Goal: Task Accomplishment & Management: Use online tool/utility

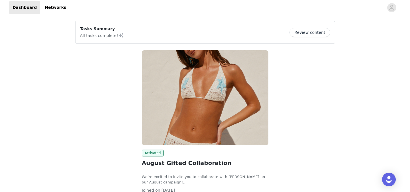
scroll to position [44, 0]
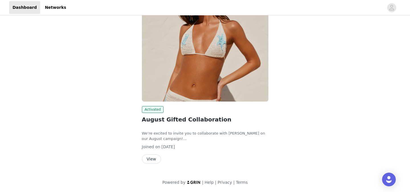
click at [155, 161] on button "View" at bounding box center [151, 159] width 19 height 9
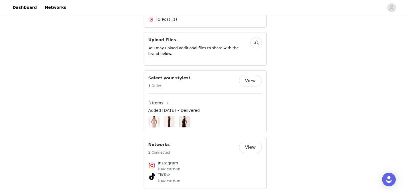
scroll to position [416, 0]
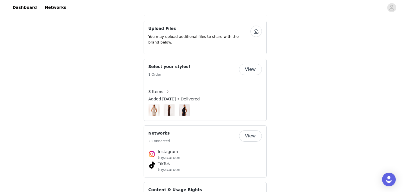
click at [248, 130] on button "View" at bounding box center [250, 135] width 23 height 11
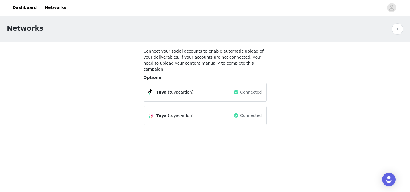
click at [394, 28] on button "button" at bounding box center [397, 28] width 11 height 11
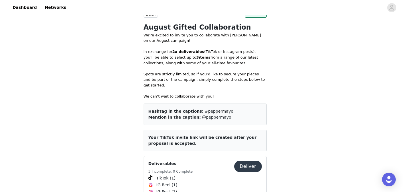
scroll to position [259, 0]
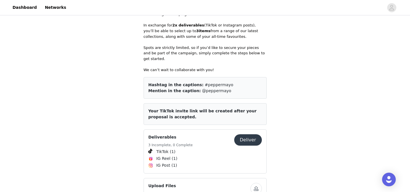
click at [247, 134] on button "Deliver" at bounding box center [248, 139] width 28 height 11
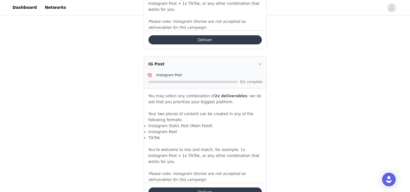
scroll to position [673, 0]
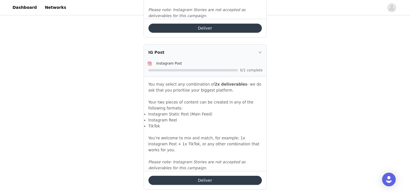
click at [205, 176] on button "Deliver" at bounding box center [204, 180] width 113 height 9
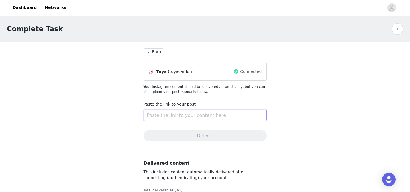
click at [204, 116] on input "text" at bounding box center [205, 115] width 123 height 11
paste input "[URL][DOMAIN_NAME]"
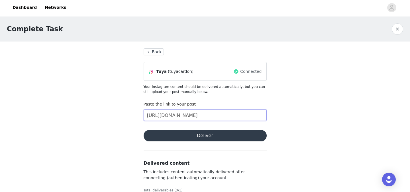
type input "[URL][DOMAIN_NAME]"
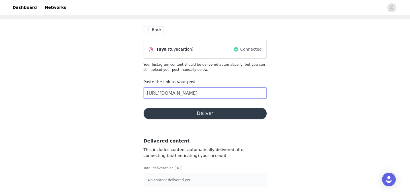
scroll to position [24, 0]
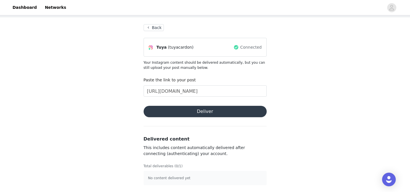
click at [227, 112] on button "Deliver" at bounding box center [205, 111] width 123 height 11
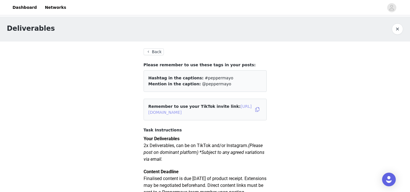
click at [232, 112] on link "[URL][DOMAIN_NAME]" at bounding box center [199, 109] width 103 height 11
click at [159, 50] on button "Back" at bounding box center [154, 51] width 21 height 7
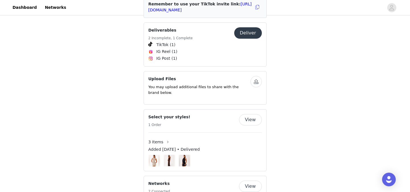
scroll to position [369, 0]
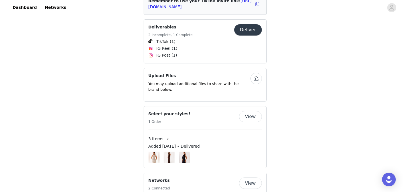
click at [257, 73] on button "button" at bounding box center [255, 78] width 11 height 11
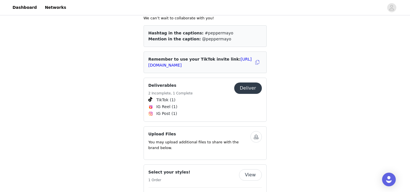
scroll to position [261, 0]
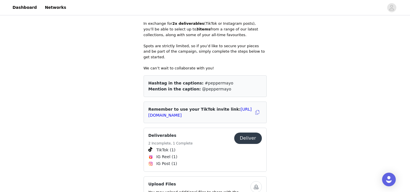
click at [249, 135] on button "Deliver" at bounding box center [248, 138] width 28 height 11
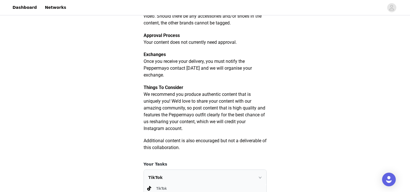
scroll to position [243, 0]
drag, startPoint x: 145, startPoint y: 61, endPoint x: 166, endPoint y: 60, distance: 21.1
click at [166, 57] on strong "Exchanges" at bounding box center [155, 54] width 22 height 5
click at [180, 78] on p "Once you receive your delivery, you must notify the Peppermayo contact [DATE] a…" at bounding box center [205, 68] width 123 height 21
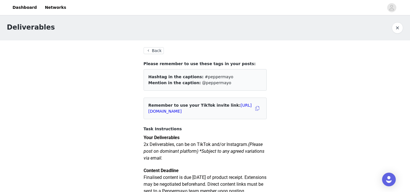
scroll to position [0, 0]
